Goal: Task Accomplishment & Management: Manage account settings

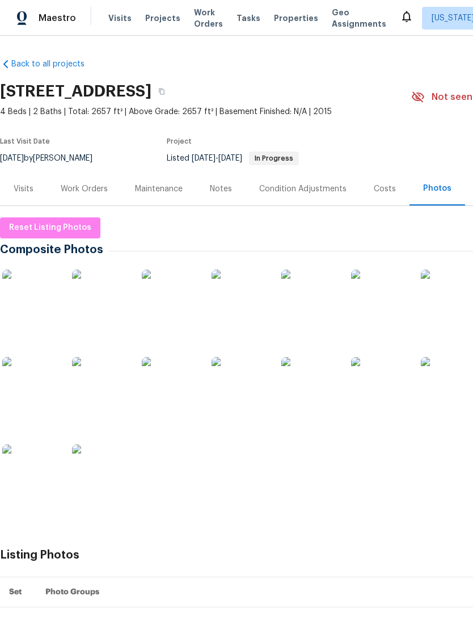
click at [330, 387] on img at bounding box center [309, 385] width 57 height 57
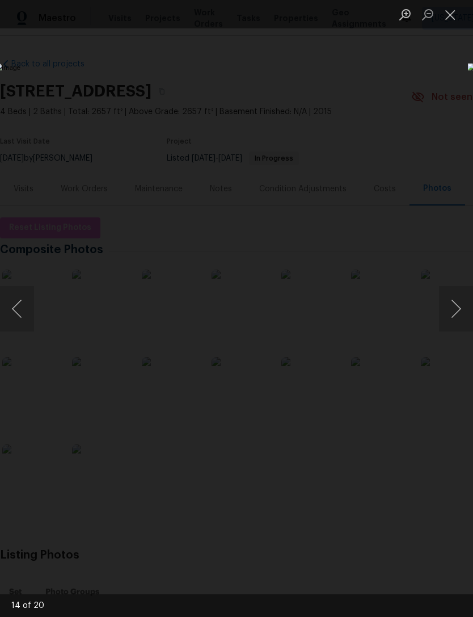
click at [73, 400] on img "Lightbox" at bounding box center [183, 308] width 376 height 490
click at [454, 292] on button "Next image" at bounding box center [456, 308] width 34 height 45
click at [455, 298] on button "Next image" at bounding box center [456, 308] width 34 height 45
click at [463, 288] on button "Next image" at bounding box center [456, 308] width 34 height 45
click at [457, 297] on button "Next image" at bounding box center [456, 308] width 34 height 45
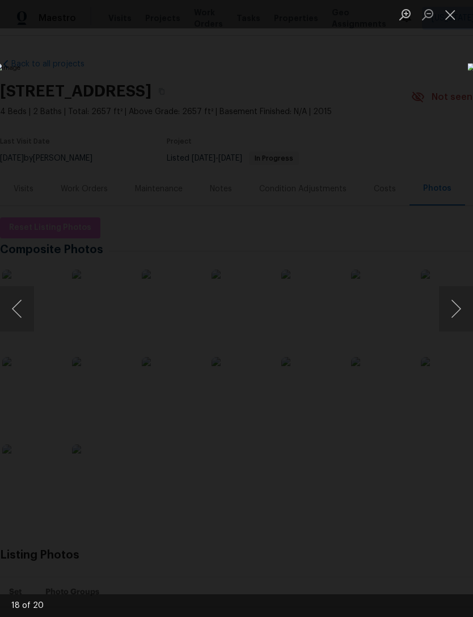
click at [455, 294] on button "Next image" at bounding box center [456, 308] width 34 height 45
click at [454, 298] on button "Next image" at bounding box center [456, 308] width 34 height 45
click at [449, 291] on button "Next image" at bounding box center [456, 308] width 34 height 45
click at [454, 286] on button "Next image" at bounding box center [456, 308] width 34 height 45
click at [456, 292] on button "Next image" at bounding box center [456, 308] width 34 height 45
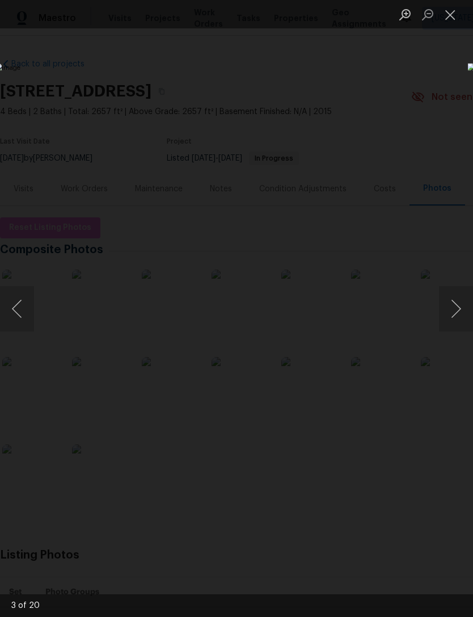
click at [457, 297] on button "Next image" at bounding box center [456, 308] width 34 height 45
click at [466, 292] on button "Next image" at bounding box center [456, 308] width 34 height 45
click at [467, 294] on button "Next image" at bounding box center [456, 308] width 34 height 45
click at [453, 290] on button "Next image" at bounding box center [456, 308] width 34 height 45
click at [462, 296] on button "Next image" at bounding box center [456, 308] width 34 height 45
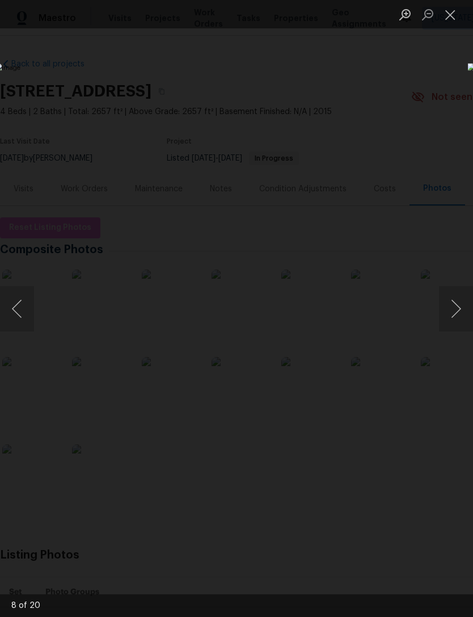
click at [465, 299] on button "Next image" at bounding box center [456, 308] width 34 height 45
click at [448, 14] on button "Close lightbox" at bounding box center [450, 15] width 23 height 20
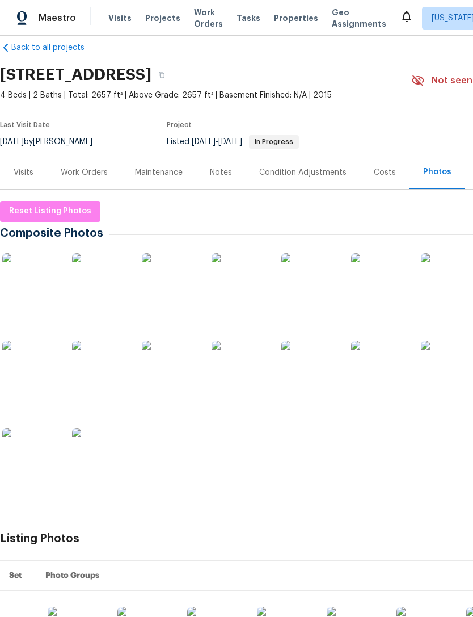
scroll to position [16, 0]
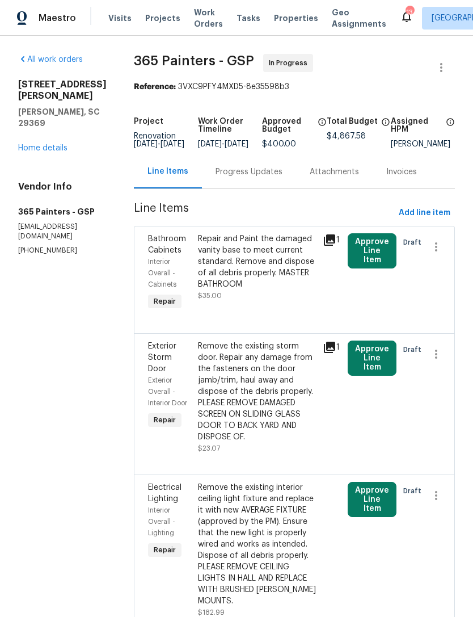
click at [49, 62] on link "All work orders" at bounding box center [50, 60] width 65 height 8
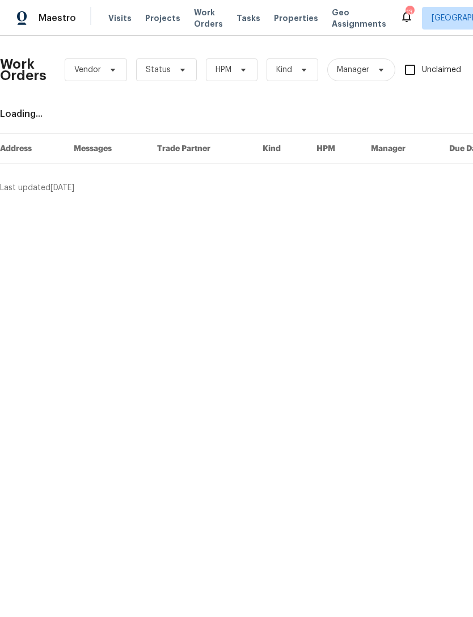
click at [277, 22] on span "Properties" at bounding box center [296, 17] width 44 height 11
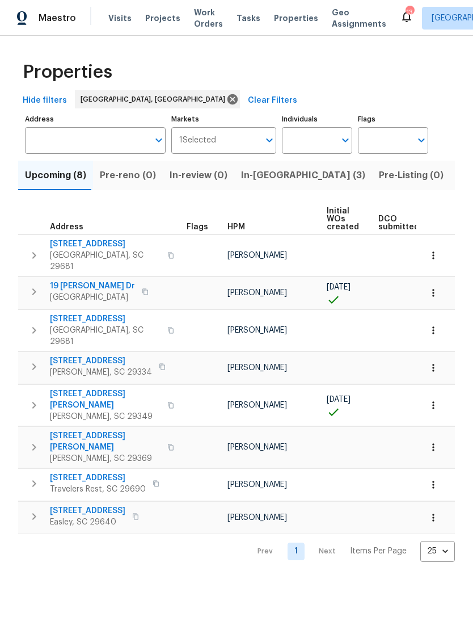
click at [260, 181] on span "In-reno (3)" at bounding box center [303, 175] width 124 height 16
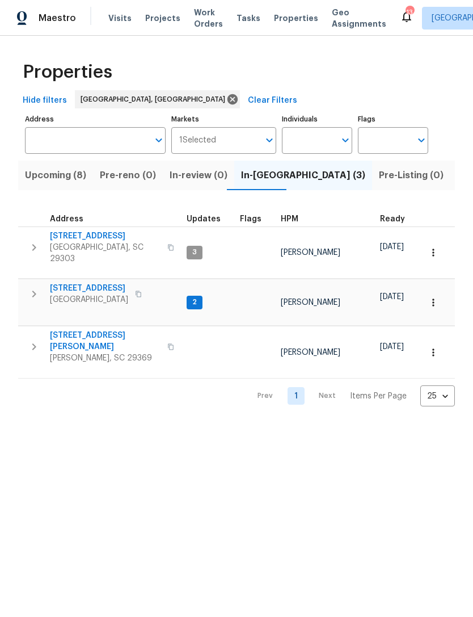
click at [78, 239] on span "44 Willowood Dr" at bounding box center [105, 235] width 111 height 11
click at [91, 332] on span "221 Angel Rose Dr" at bounding box center [105, 341] width 111 height 23
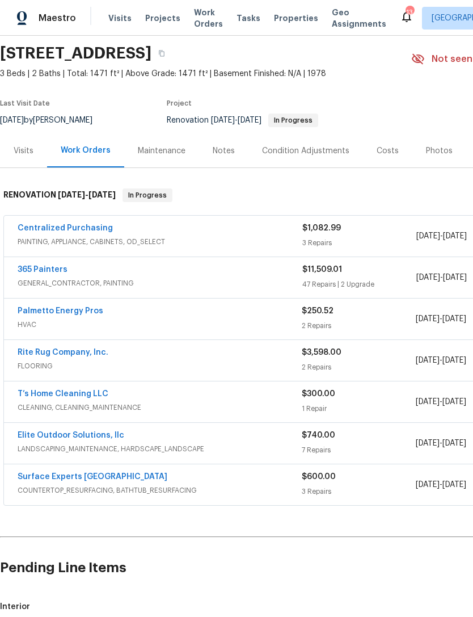
scroll to position [39, 0]
click at [294, 153] on div "Condition Adjustments" at bounding box center [305, 150] width 87 height 11
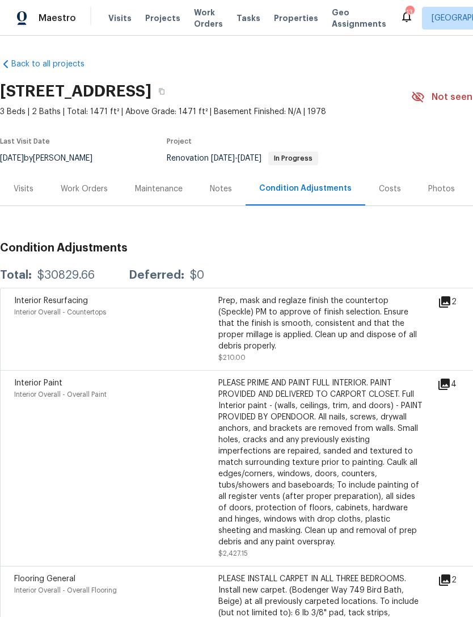
click at [96, 181] on div "Work Orders" at bounding box center [84, 188] width 74 height 33
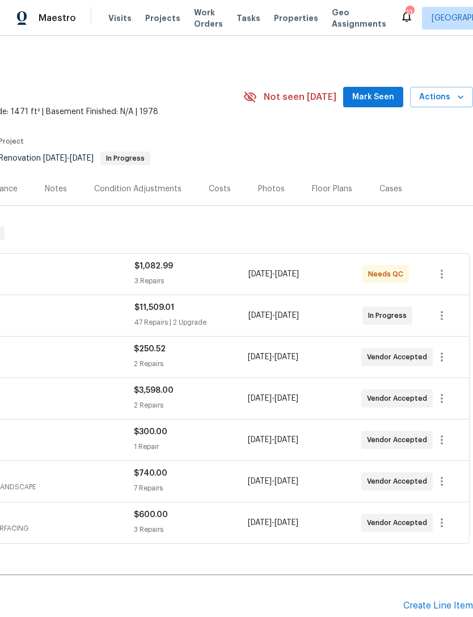
scroll to position [0, 168]
click at [368, 96] on span "Mark Seen" at bounding box center [373, 97] width 42 height 14
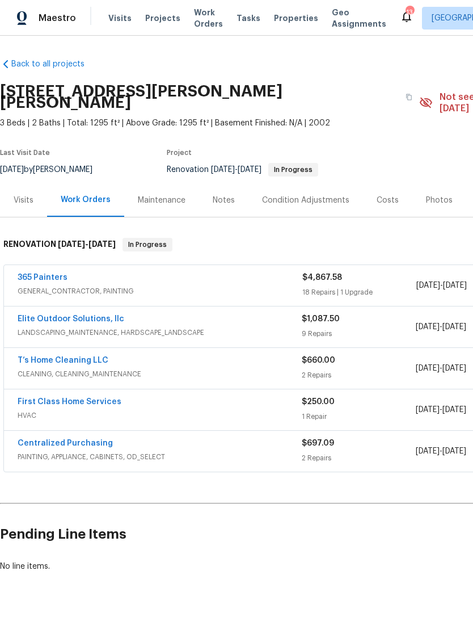
click at [293, 195] on div "Condition Adjustments" at bounding box center [305, 200] width 87 height 11
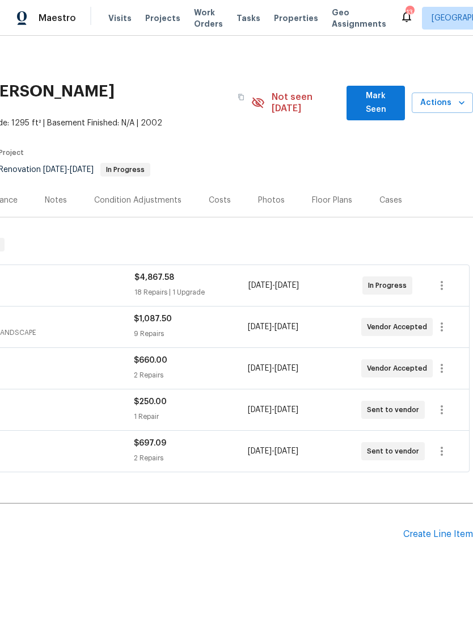
scroll to position [0, 168]
click at [439, 403] on icon "button" at bounding box center [442, 410] width 14 height 14
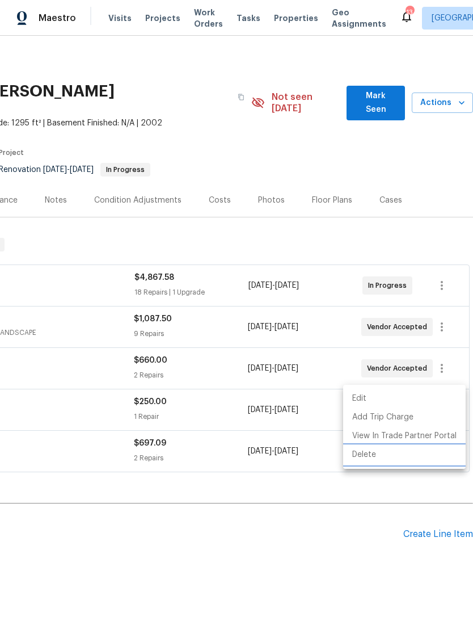
click at [364, 459] on li "Delete" at bounding box center [404, 454] width 123 height 19
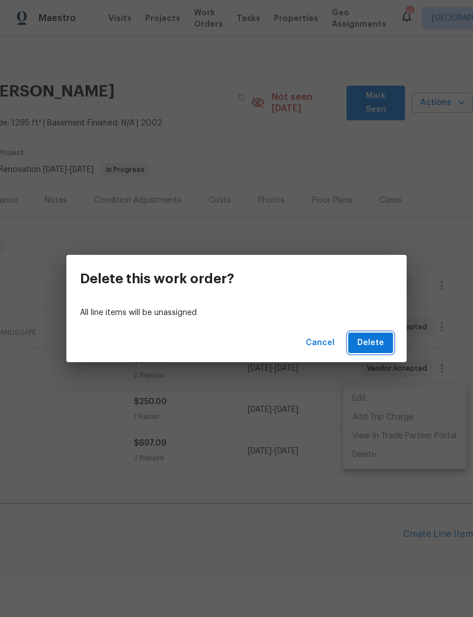
click at [372, 343] on span "Delete" at bounding box center [370, 343] width 27 height 14
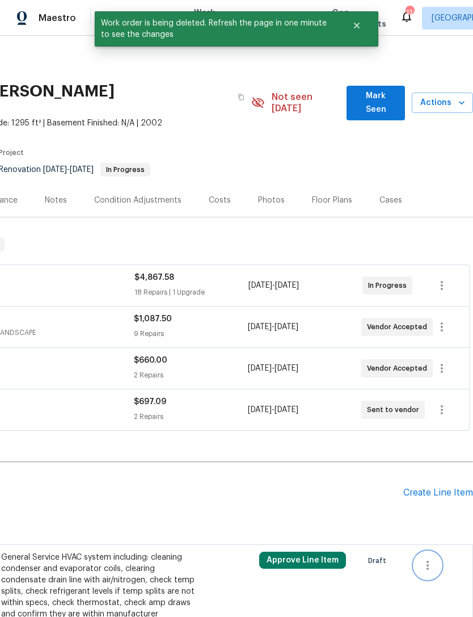
click at [425, 558] on icon "button" at bounding box center [428, 565] width 14 height 14
click at [436, 552] on li "Cancel" at bounding box center [436, 553] width 44 height 19
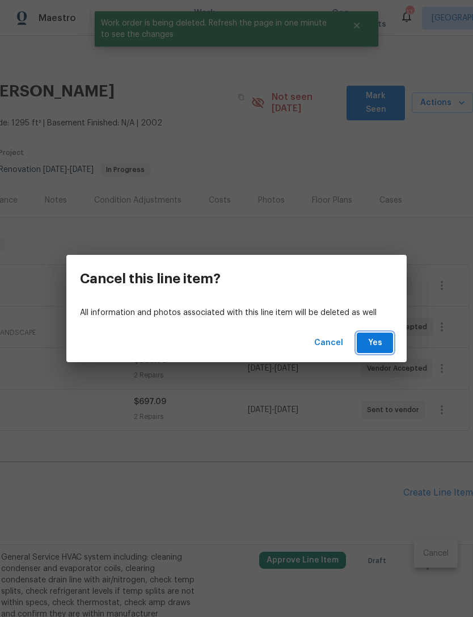
click at [372, 343] on span "Yes" at bounding box center [375, 343] width 18 height 14
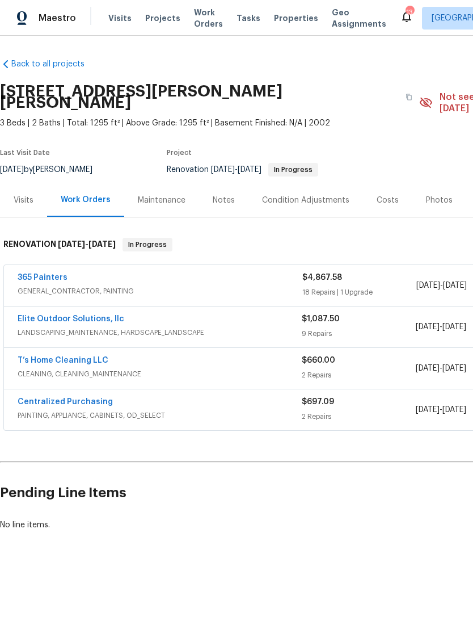
scroll to position [0, 0]
click at [289, 195] on div "Condition Adjustments" at bounding box center [305, 200] width 87 height 11
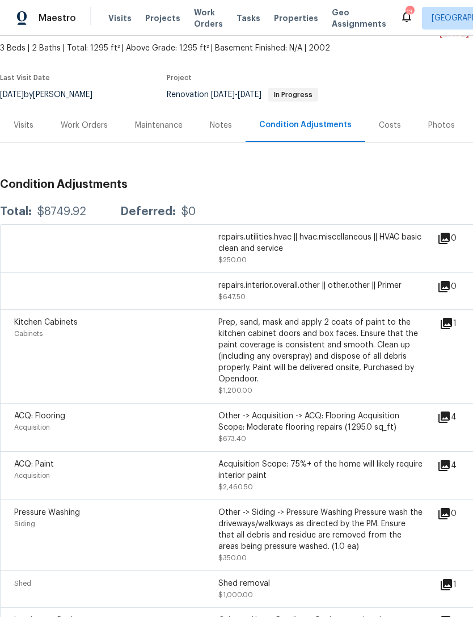
scroll to position [74, 0]
click at [83, 120] on div "Work Orders" at bounding box center [84, 125] width 47 height 11
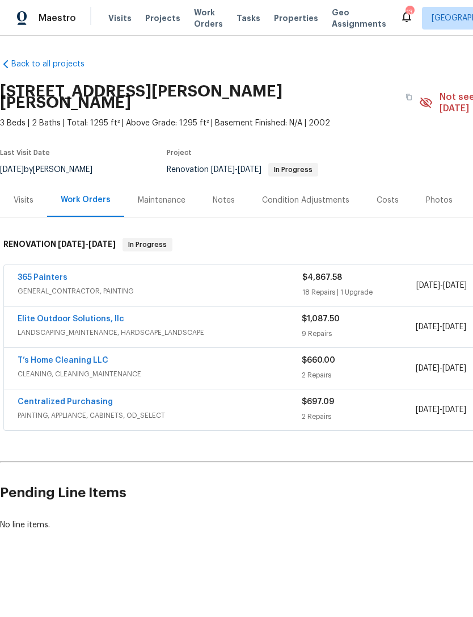
click at [297, 195] on div "Condition Adjustments" at bounding box center [305, 200] width 87 height 11
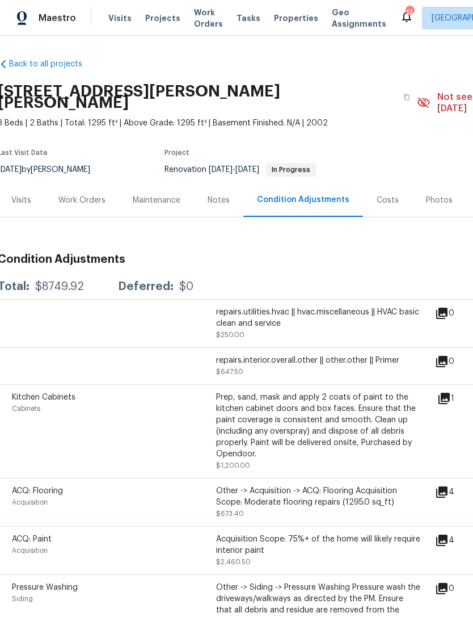
scroll to position [0, 2]
click at [78, 195] on div "Work Orders" at bounding box center [81, 200] width 47 height 11
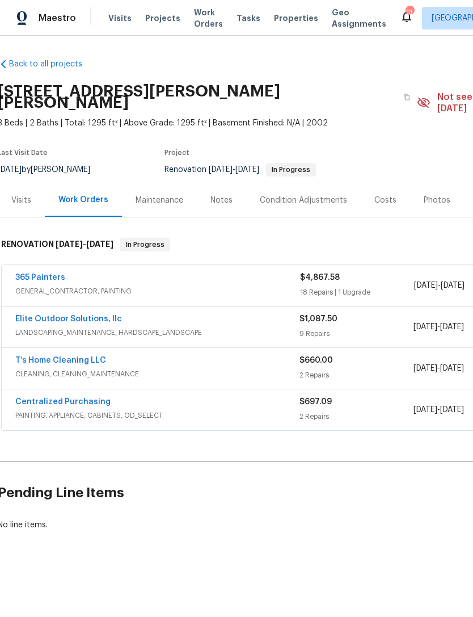
click at [322, 272] on div "$4,867.58 18 Repairs | 1 Upgrade" at bounding box center [357, 285] width 114 height 27
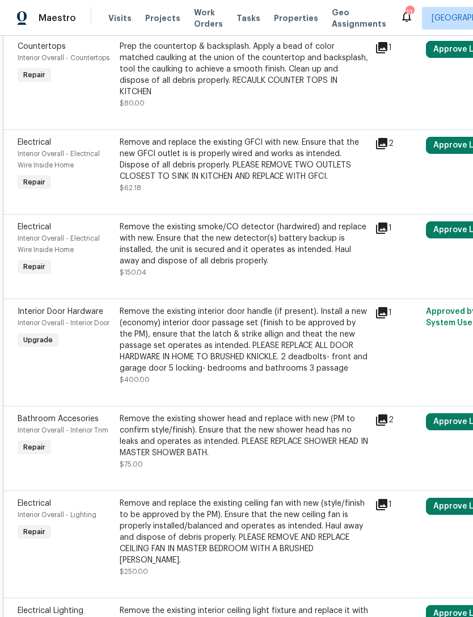
scroll to position [843, 0]
click at [288, 561] on div "Remove and replace the existing ceiling fan with new (style/finish to be approv…" at bounding box center [244, 536] width 248 height 79
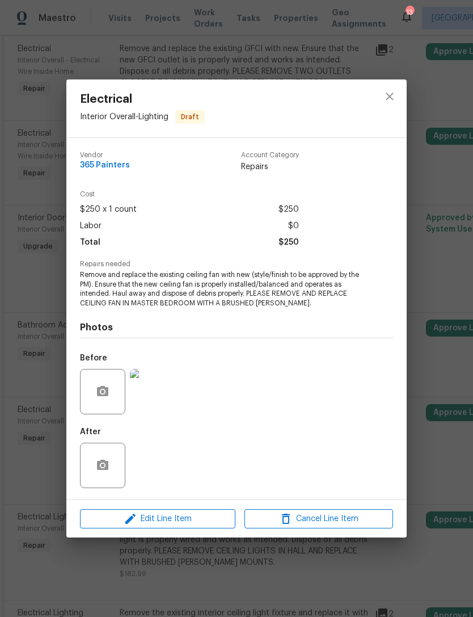
scroll to position [936, 0]
click at [379, 101] on button "close" at bounding box center [389, 96] width 27 height 27
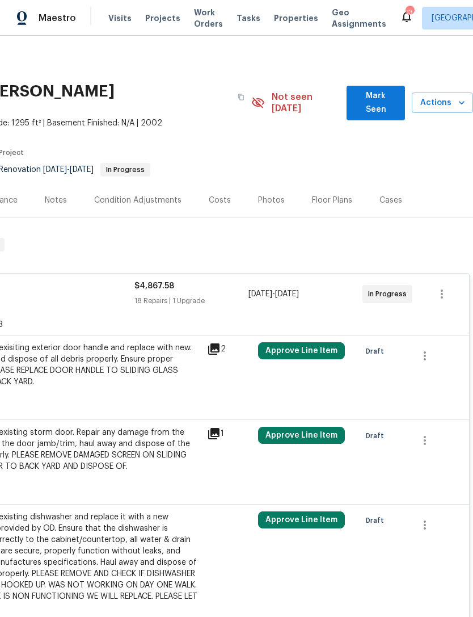
scroll to position [0, 168]
click at [295, 344] on button "Approve Line Item" at bounding box center [301, 350] width 87 height 17
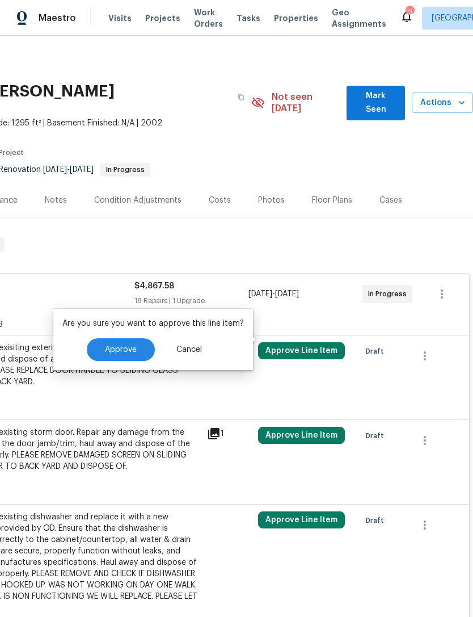
click at [116, 349] on span "Approve" at bounding box center [121, 349] width 32 height 9
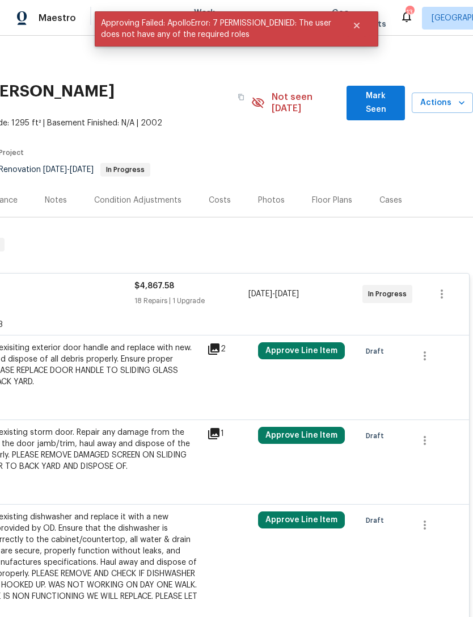
click at [95, 441] on div "Remove the existing storm door. Repair any damage from the fasteners on the doo…" at bounding box center [76, 449] width 248 height 45
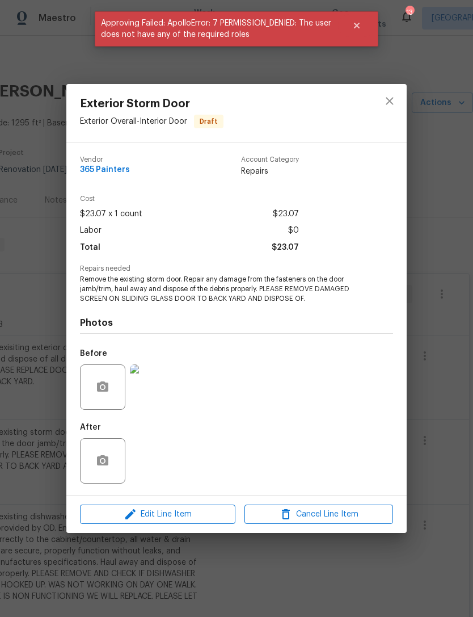
click at [457, 246] on div "Exterior Storm Door Exterior Overall - Interior Door Draft Vendor 365 Painters …" at bounding box center [236, 308] width 473 height 617
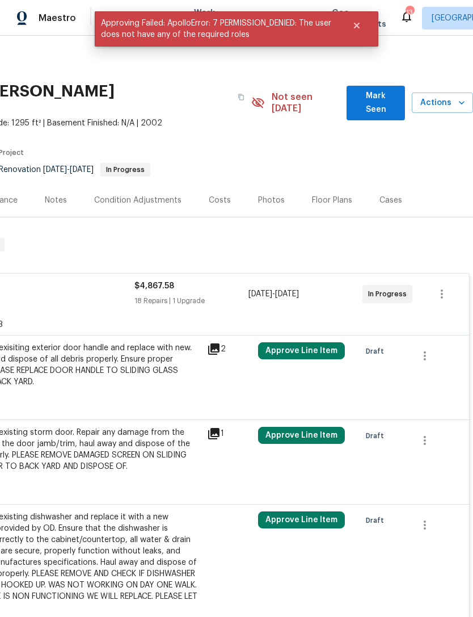
click at [378, 93] on span "Mark Seen" at bounding box center [376, 103] width 40 height 28
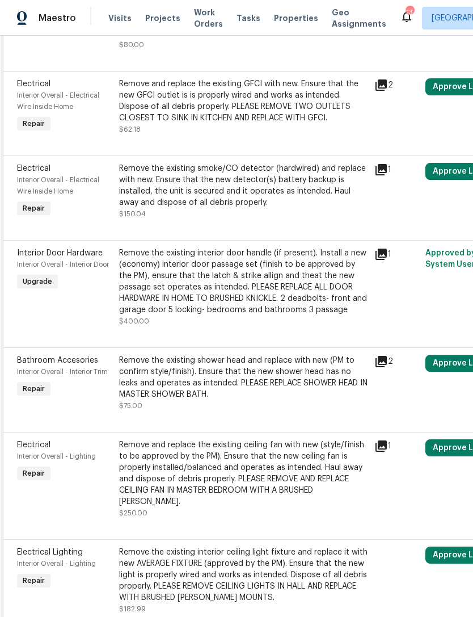
scroll to position [0, 0]
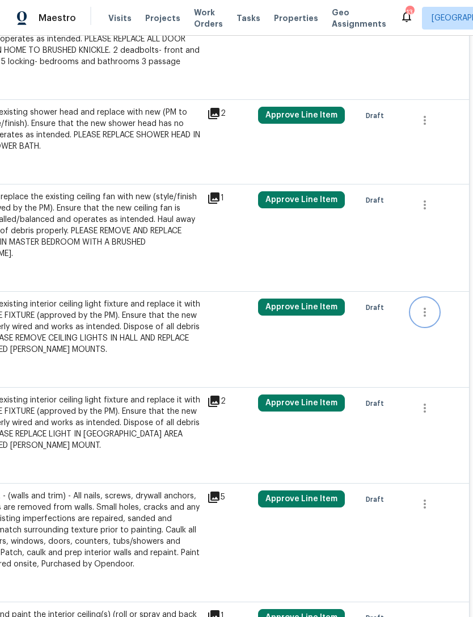
click at [424, 311] on icon "button" at bounding box center [425, 312] width 14 height 14
click at [341, 365] on div at bounding box center [236, 308] width 473 height 617
click at [179, 337] on div "Remove the existing interior ceiling light fixture and replace it with new AVER…" at bounding box center [76, 326] width 248 height 57
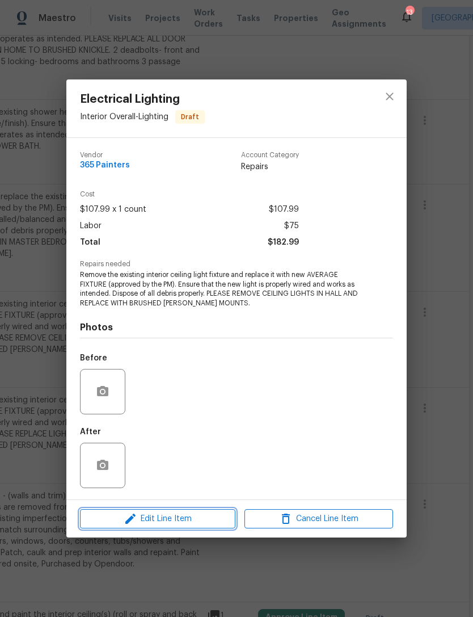
click at [195, 525] on span "Edit Line Item" at bounding box center [157, 519] width 149 height 14
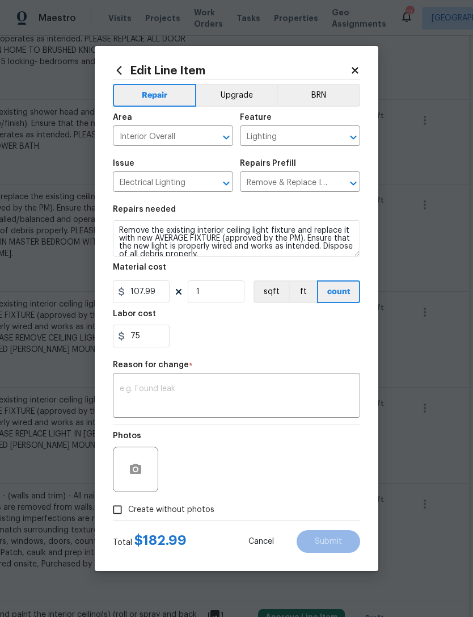
click at [243, 93] on button "Upgrade" at bounding box center [236, 95] width 81 height 23
click at [120, 501] on input "Create without photos" at bounding box center [118, 510] width 22 height 22
checkbox input "true"
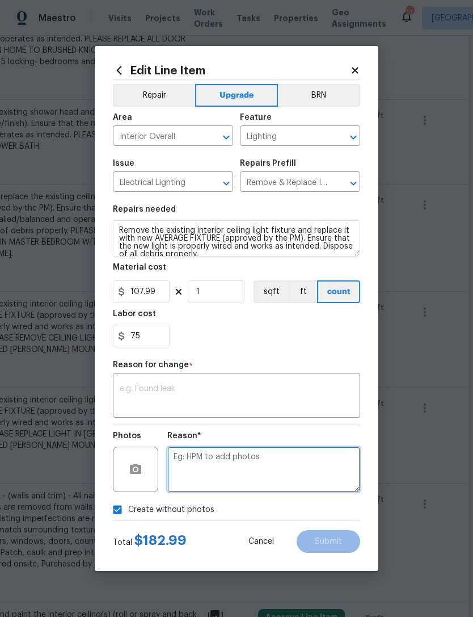
click at [233, 466] on textarea at bounding box center [263, 468] width 193 height 45
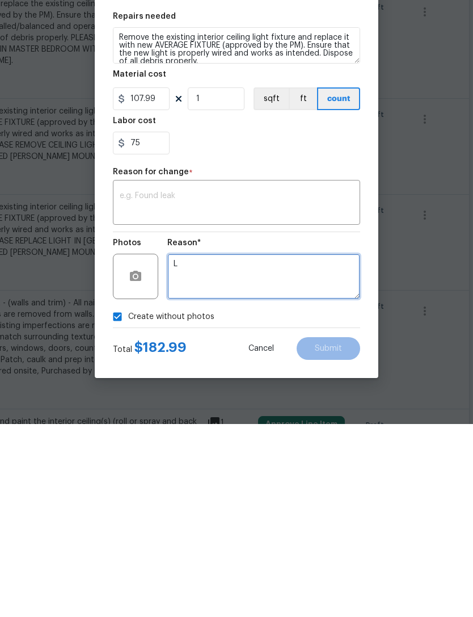
type textarea "L"
click at [255, 499] on div "Create without photos" at bounding box center [236, 510] width 247 height 22
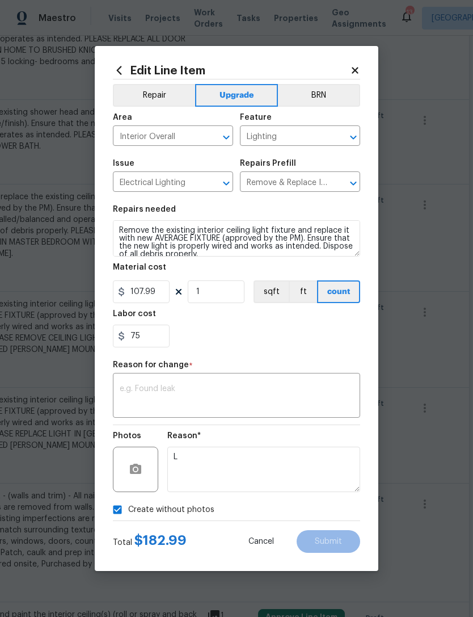
click at [225, 396] on textarea at bounding box center [237, 397] width 234 height 24
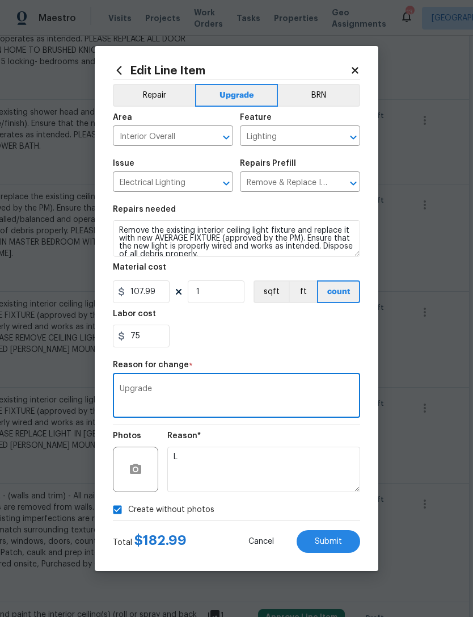
type textarea "Upgrade"
click at [290, 341] on div "75" at bounding box center [236, 335] width 247 height 23
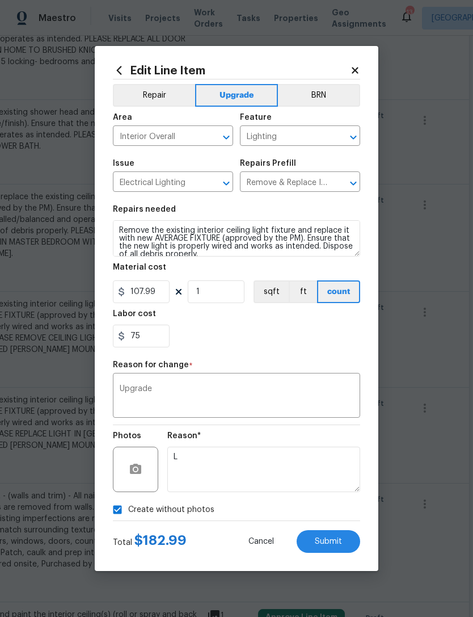
click at [333, 546] on span "Submit" at bounding box center [328, 541] width 27 height 9
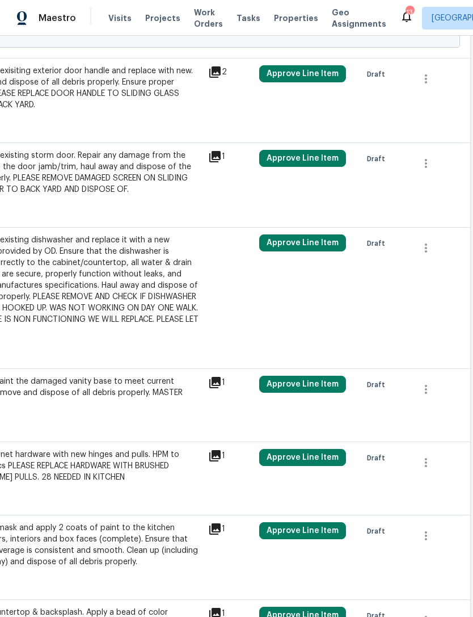
scroll to position [453, 167]
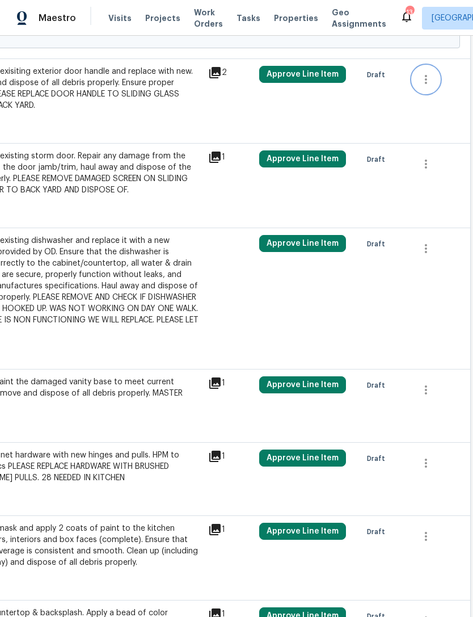
click at [425, 75] on icon "button" at bounding box center [426, 79] width 2 height 9
click at [374, 88] on div at bounding box center [236, 308] width 473 height 617
click at [153, 66] on div "Remove the exisiting exterior door handle and replace with new. Haul away and d…" at bounding box center [77, 88] width 248 height 45
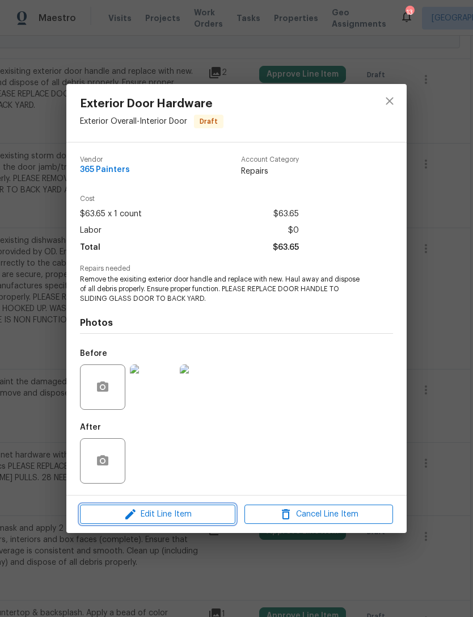
click at [184, 506] on button "Edit Line Item" at bounding box center [157, 514] width 155 height 20
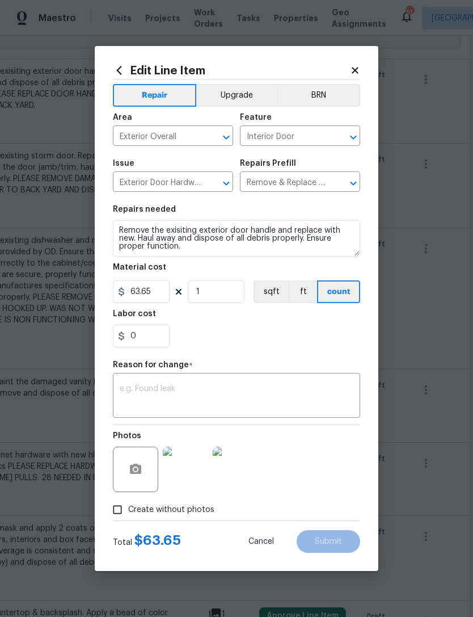
click at [358, 67] on icon at bounding box center [355, 70] width 10 height 10
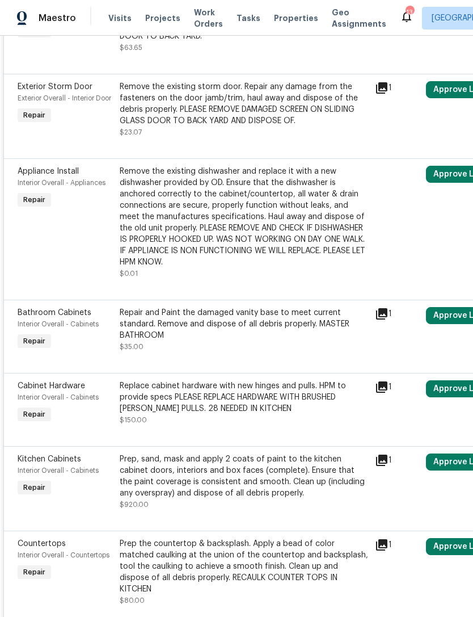
scroll to position [521, 0]
click at [163, 381] on div "Replace cabinet hardware with new hinges and pulls. HPM to provide specs PLEASE…" at bounding box center [244, 398] width 248 height 34
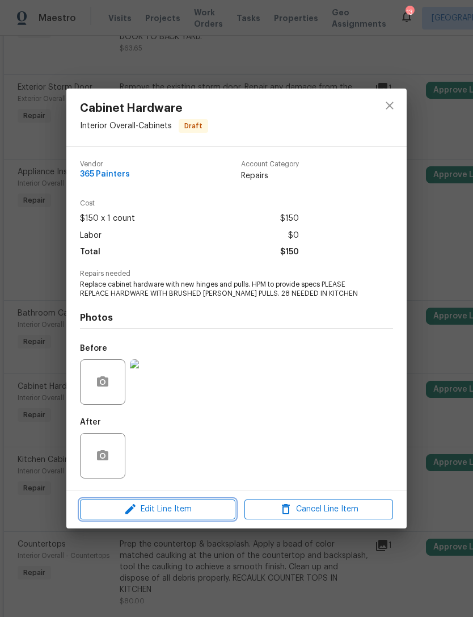
click at [184, 516] on span "Edit Line Item" at bounding box center [157, 509] width 149 height 14
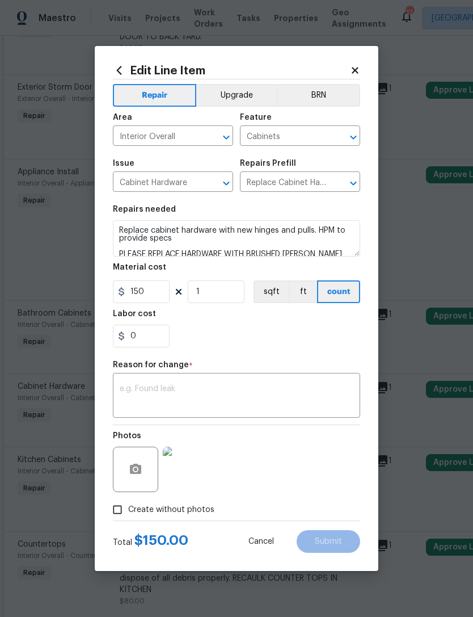
click at [239, 93] on button "Upgrade" at bounding box center [236, 95] width 81 height 23
click at [174, 378] on div "x ​" at bounding box center [236, 396] width 247 height 42
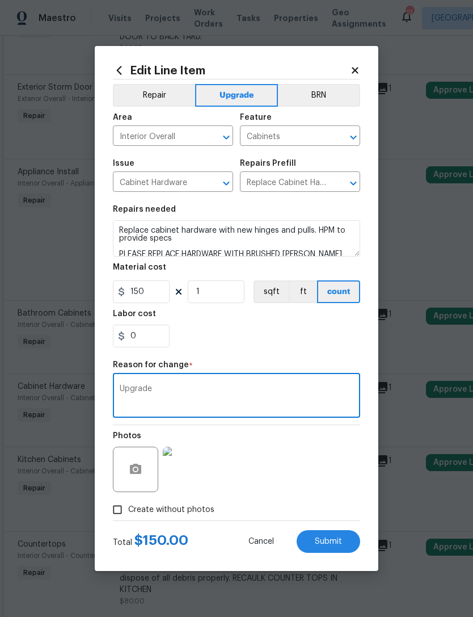
type textarea "Upgrade"
click at [286, 339] on div "0" at bounding box center [236, 335] width 247 height 23
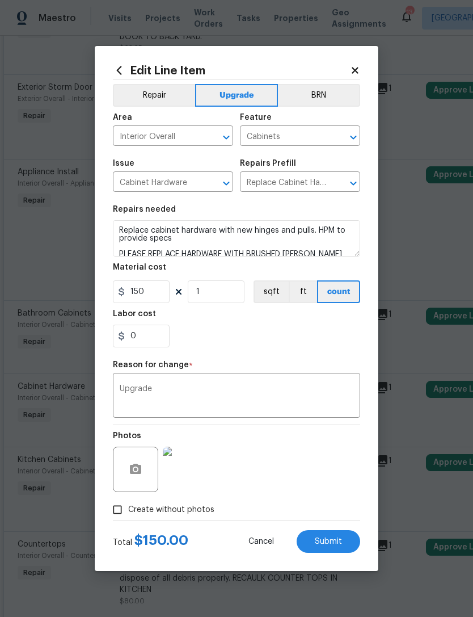
click at [332, 547] on button "Submit" at bounding box center [329, 541] width 64 height 23
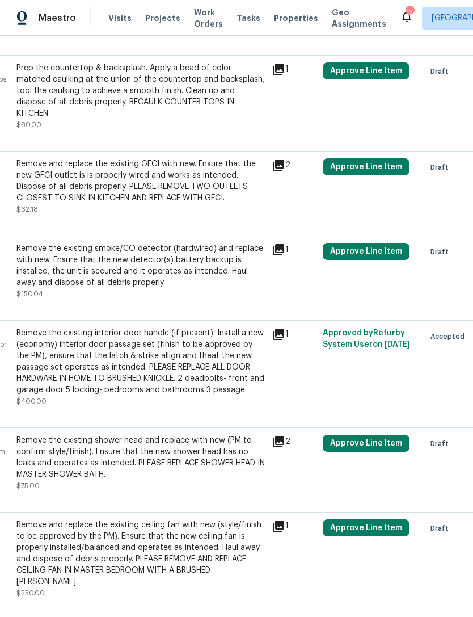
scroll to position [981, 113]
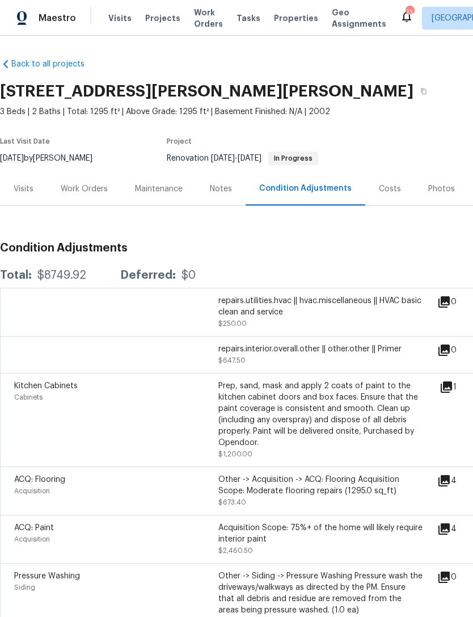
click at [73, 189] on div "Work Orders" at bounding box center [84, 188] width 47 height 11
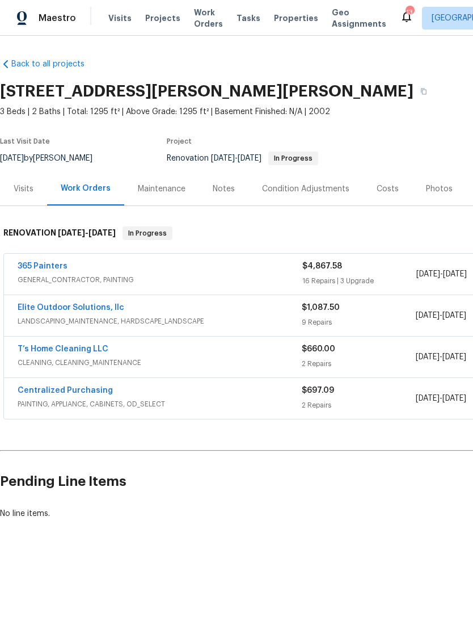
click at [48, 309] on link "Elite Outdoor Solutions, llc" at bounding box center [71, 307] width 107 height 8
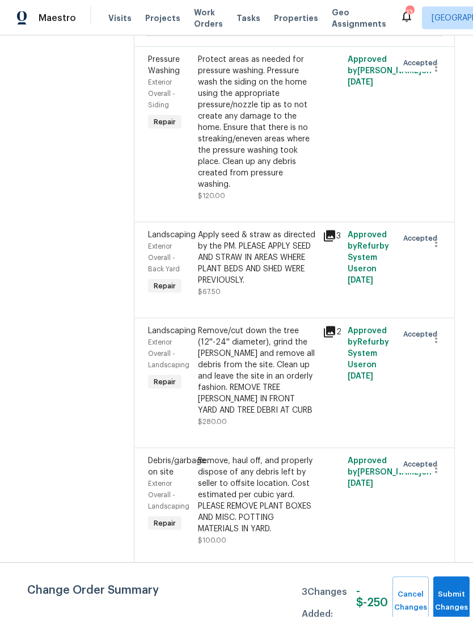
scroll to position [728, 0]
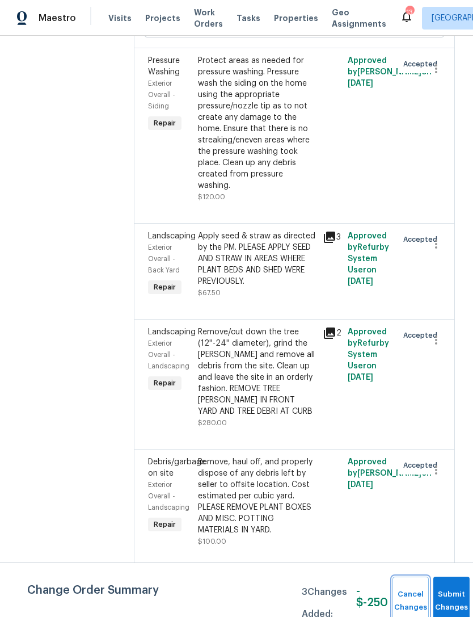
click at [402, 592] on button "Cancel Changes" at bounding box center [410, 600] width 36 height 49
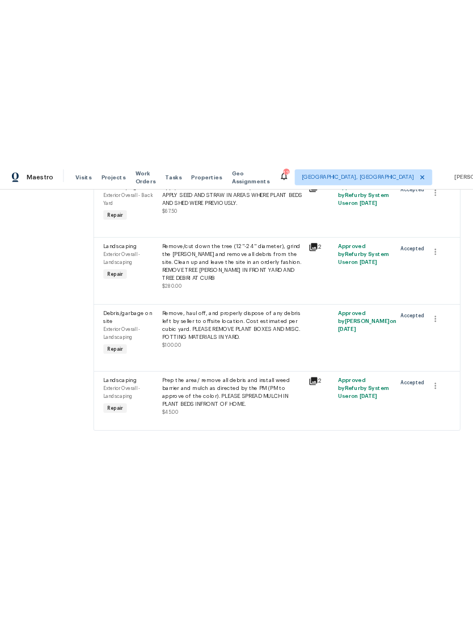
scroll to position [641, 0]
